Goal: Task Accomplishment & Management: Manage account settings

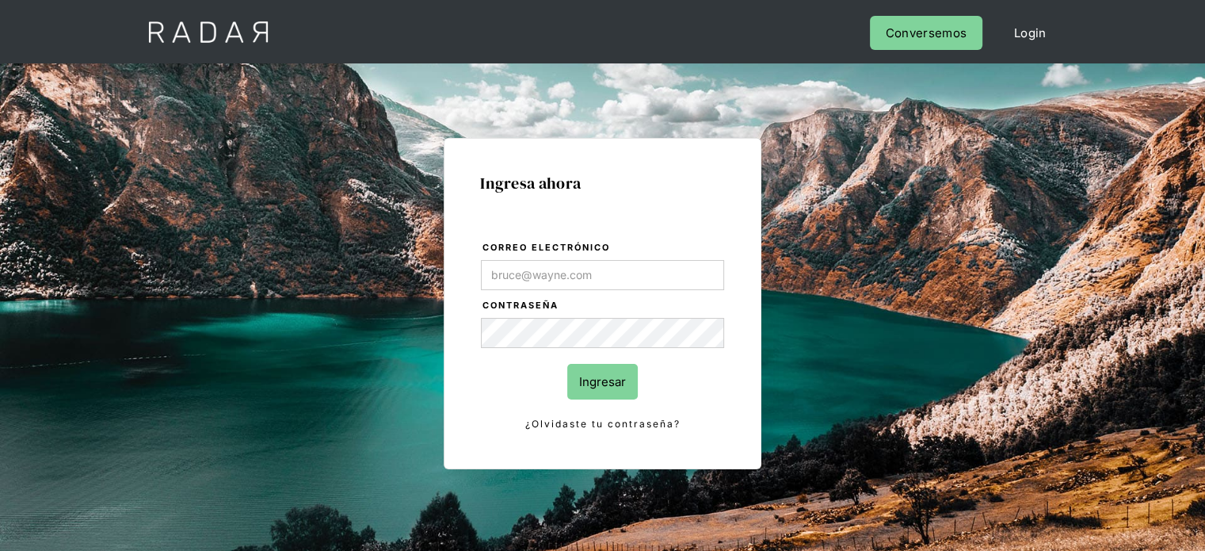
click at [529, 272] on input "Correo electrónico" at bounding box center [602, 275] width 243 height 30
type input "[EMAIL_ADDRESS][DOMAIN_NAME]"
click at [599, 383] on input "Ingresar" at bounding box center [602, 382] width 71 height 36
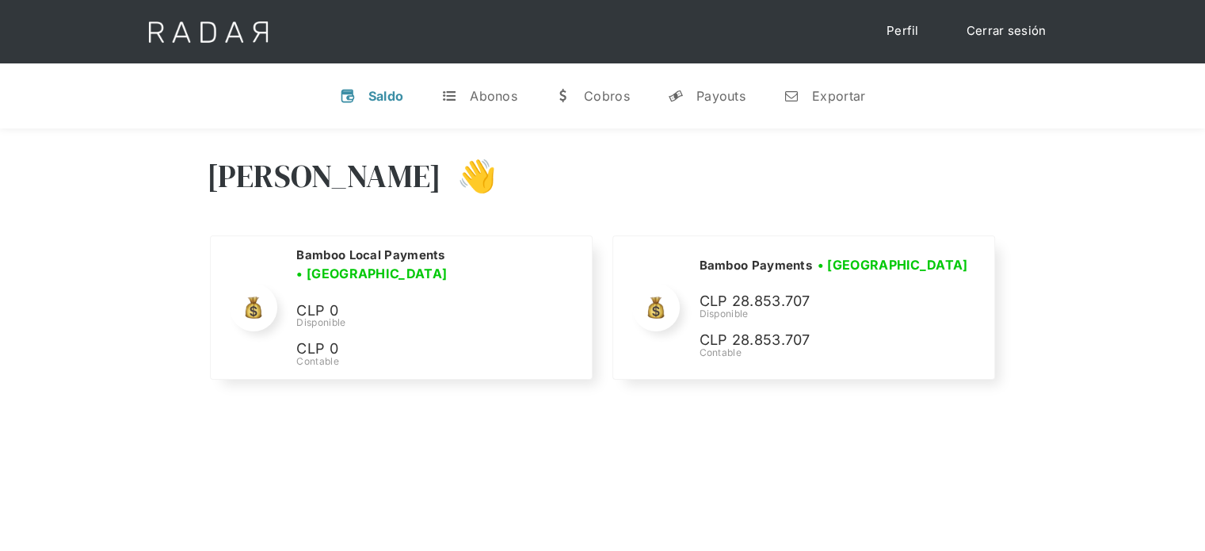
click at [886, 190] on div "[PERSON_NAME] 👋" at bounding box center [603, 187] width 792 height 95
